Goal: Information Seeking & Learning: Learn about a topic

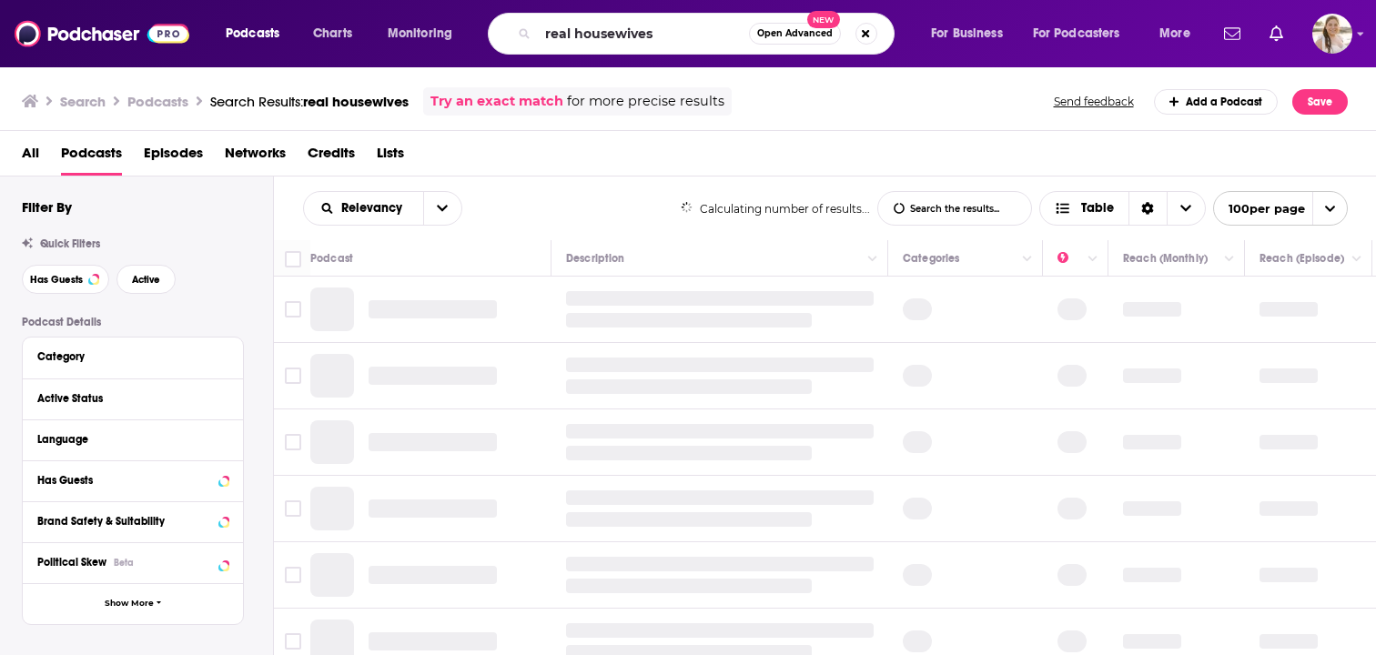
click at [570, 27] on input "real housewives" at bounding box center [643, 33] width 211 height 29
type input "e"
type input "he's not wrong"
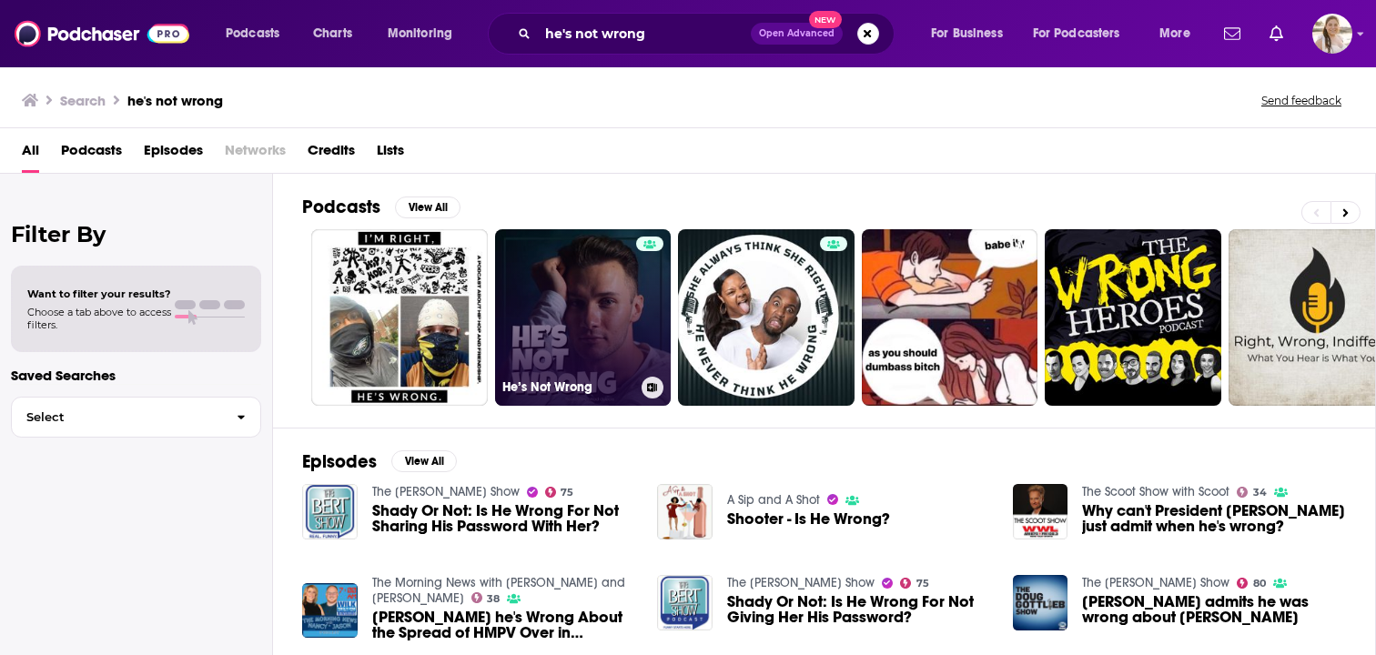
click at [596, 318] on link "He’s Not Wrong" at bounding box center [583, 317] width 177 height 177
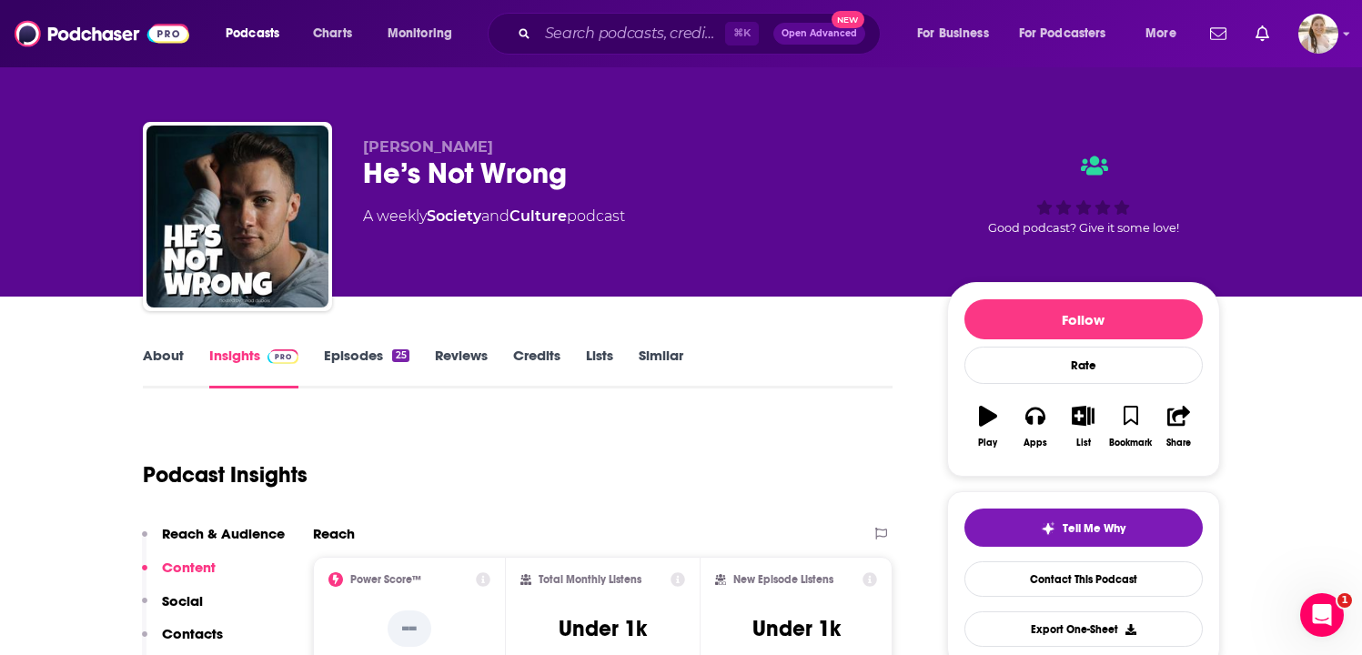
click at [358, 356] on link "Episodes 25" at bounding box center [366, 368] width 85 height 42
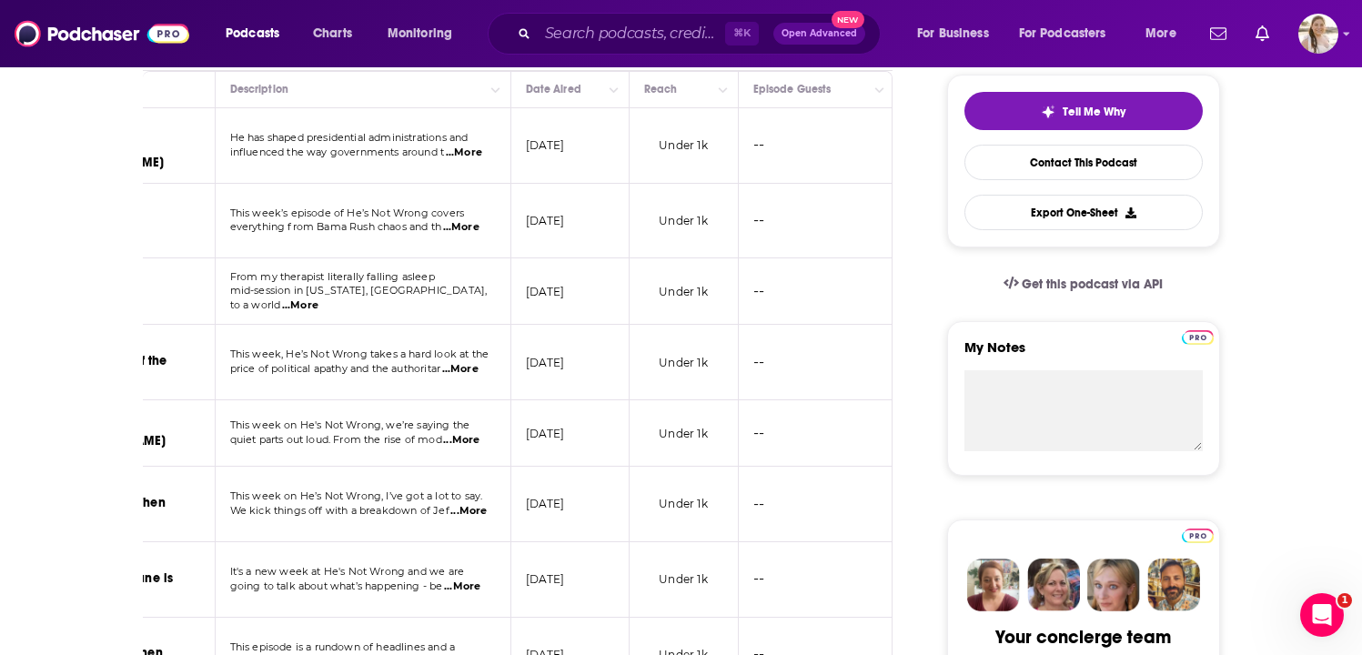
scroll to position [0, 293]
